Goal: Use online tool/utility: Use online tool/utility

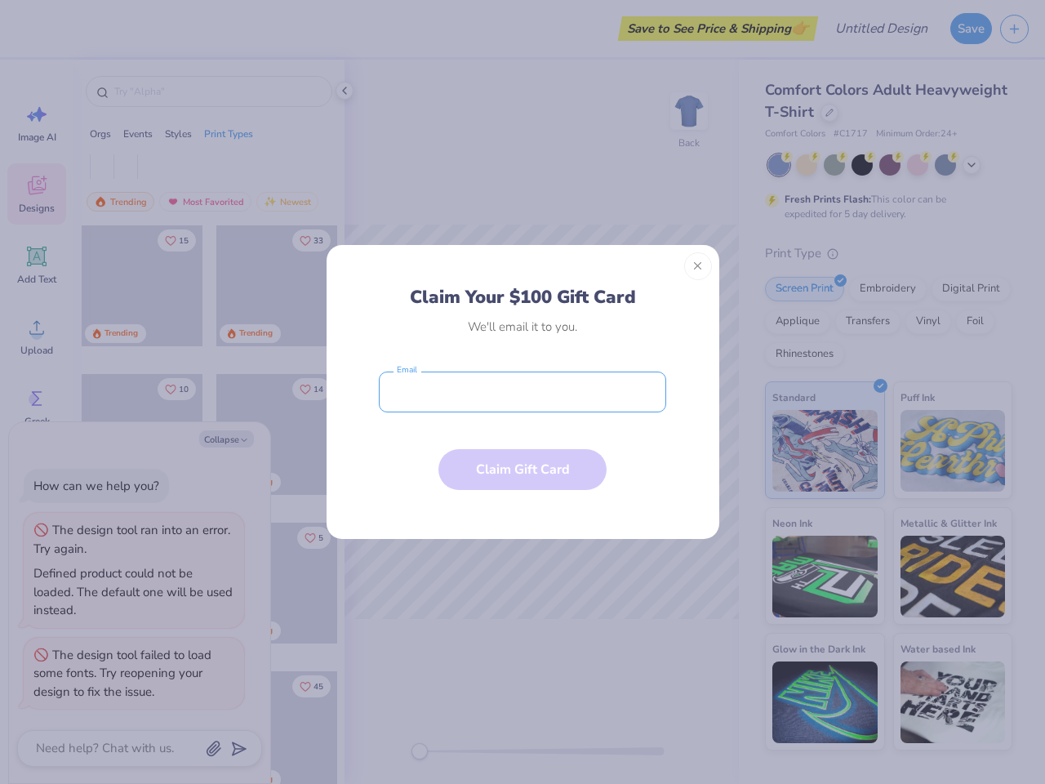
type textarea "x"
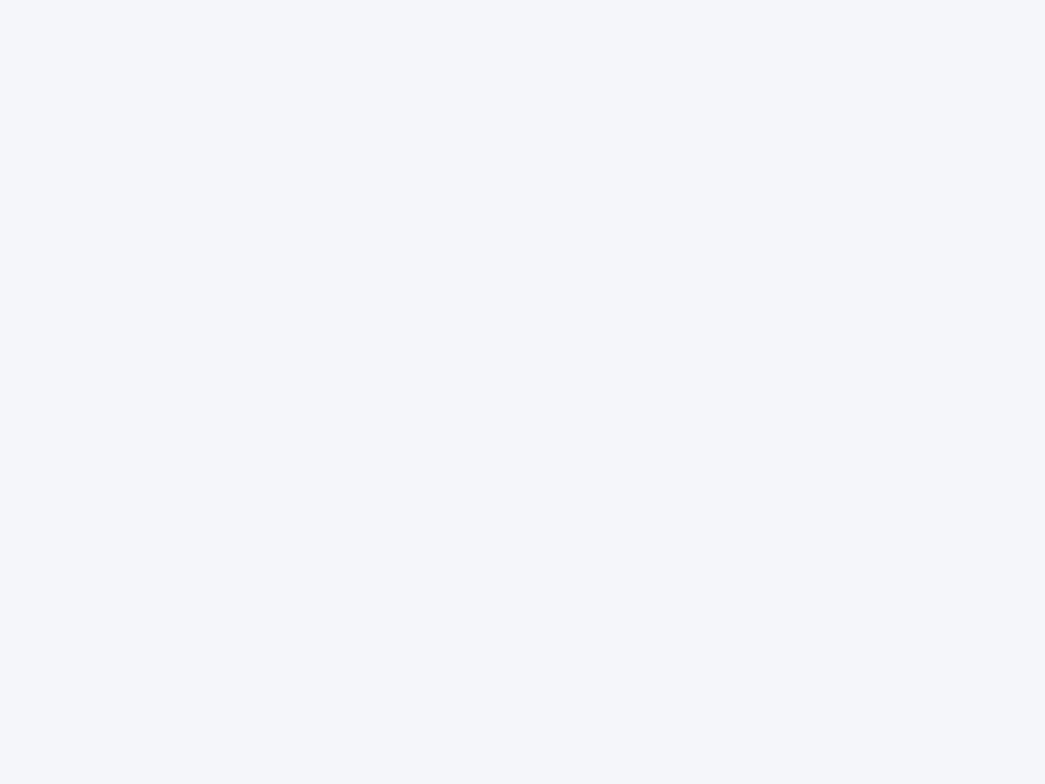
click at [523, 392] on div at bounding box center [522, 392] width 1045 height 784
